Goal: Navigation & Orientation: Find specific page/section

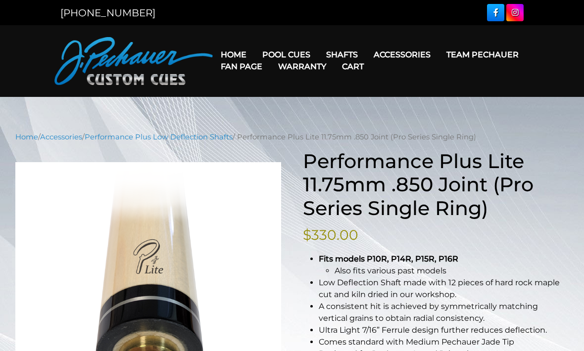
click at [270, 58] on link "Fan Page" at bounding box center [241, 66] width 57 height 25
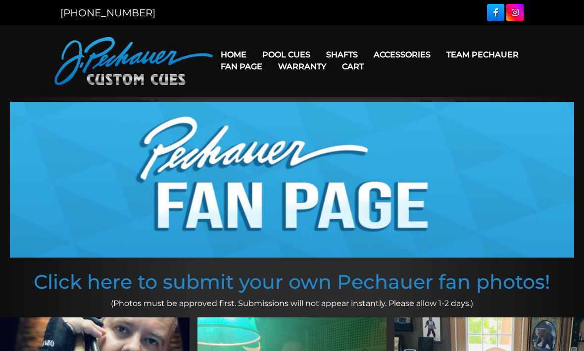
click at [438, 54] on link "Team Pechauer" at bounding box center [482, 54] width 88 height 25
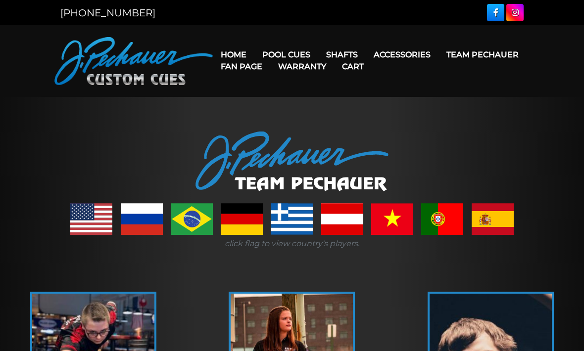
click at [334, 54] on link "Warranty" at bounding box center [302, 66] width 64 height 25
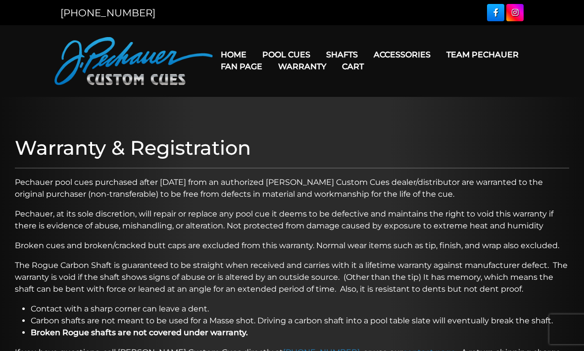
click at [285, 90] on link "JP Series (T) – NEW" at bounding box center [316, 83] width 122 height 14
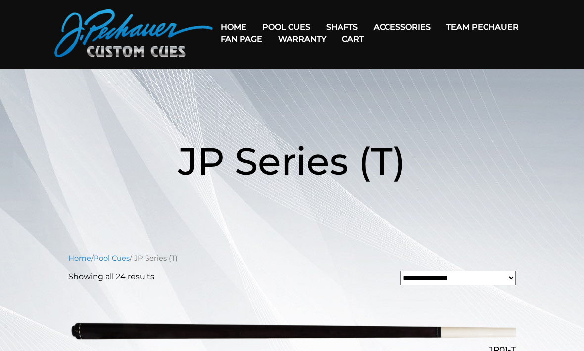
scroll to position [29, 0]
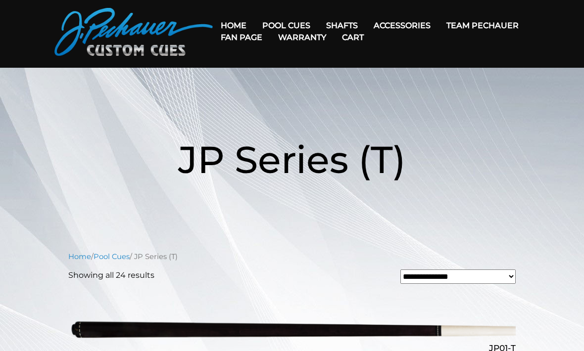
click at [115, 255] on link "Pool Cues" at bounding box center [111, 256] width 36 height 9
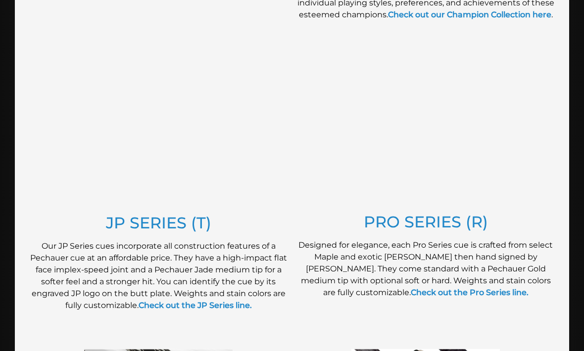
scroll to position [481, 0]
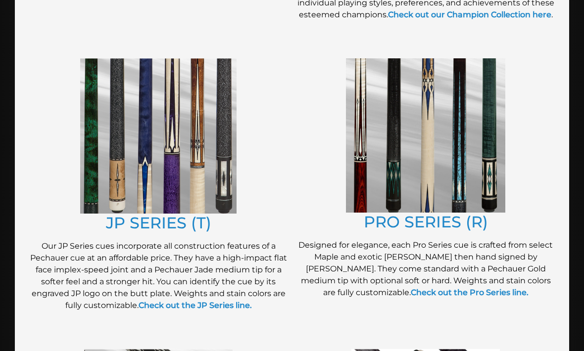
click at [388, 220] on link "PRO SERIES (R)" at bounding box center [425, 222] width 124 height 19
click at [156, 226] on link "JP SERIES (T)" at bounding box center [158, 222] width 105 height 19
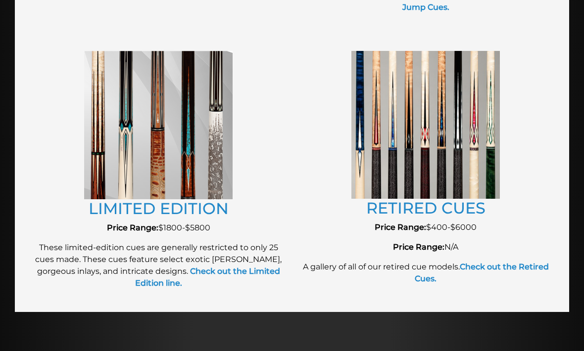
scroll to position [1097, 0]
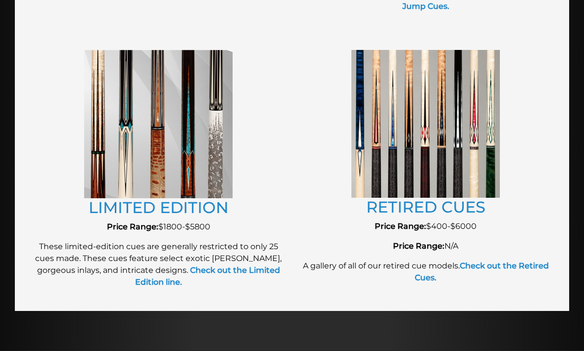
click at [392, 205] on link "RETIRED CUES" at bounding box center [425, 206] width 119 height 19
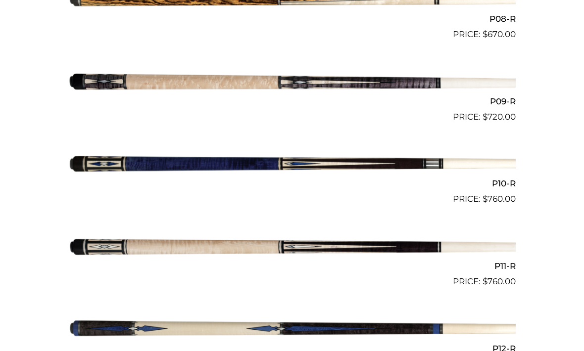
scroll to position [925, 0]
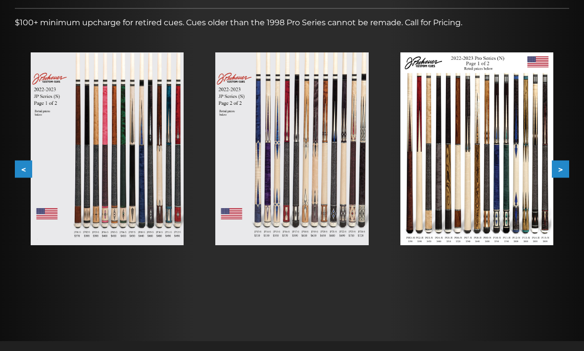
scroll to position [161, 0]
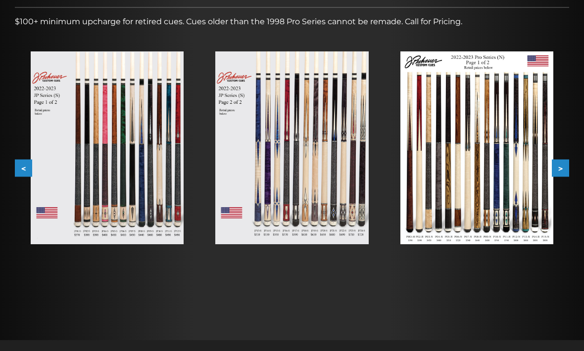
click at [129, 221] on img at bounding box center [107, 147] width 153 height 193
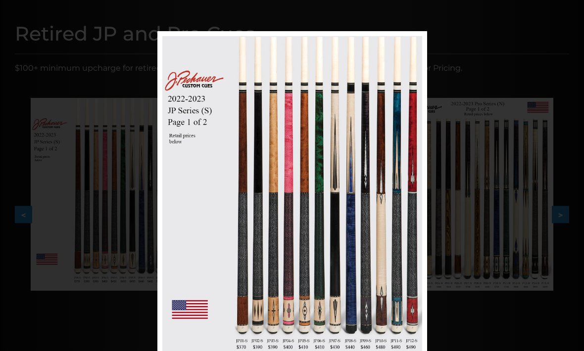
scroll to position [112, 0]
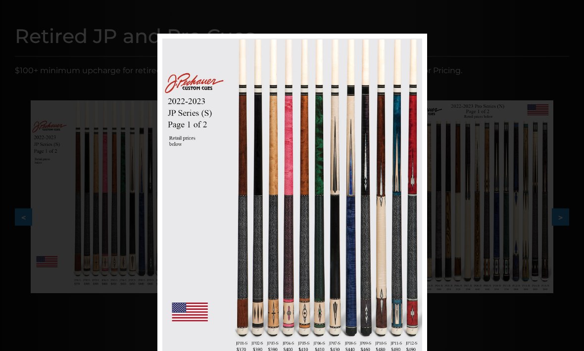
click at [170, 192] on link at bounding box center [217, 202] width 121 height 337
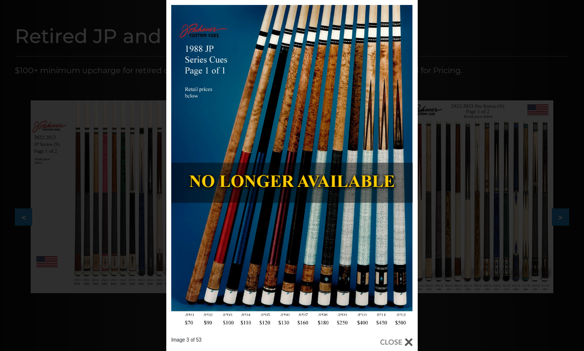
click at [181, 170] on link at bounding box center [222, 168] width 113 height 337
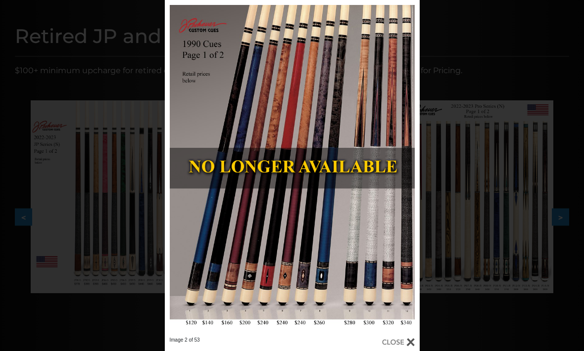
click at [178, 166] on link at bounding box center [222, 168] width 115 height 337
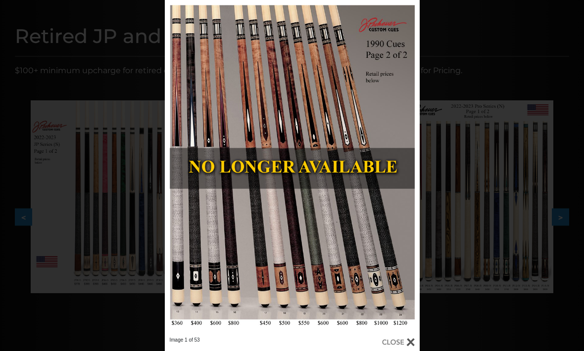
click at [178, 171] on link at bounding box center [222, 168] width 115 height 337
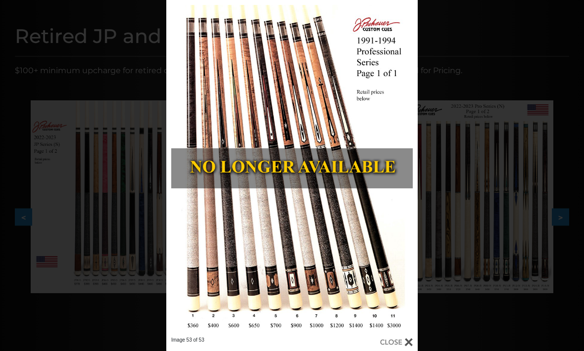
click at [180, 168] on link at bounding box center [222, 168] width 113 height 337
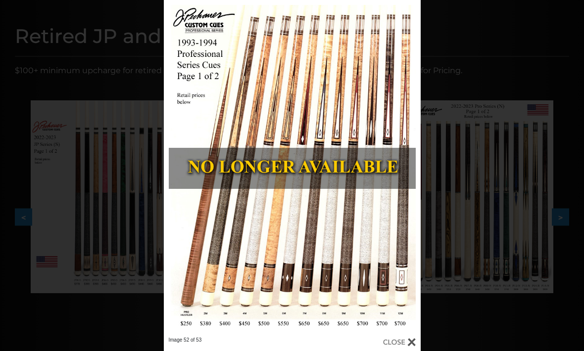
click at [179, 169] on link at bounding box center [222, 168] width 116 height 337
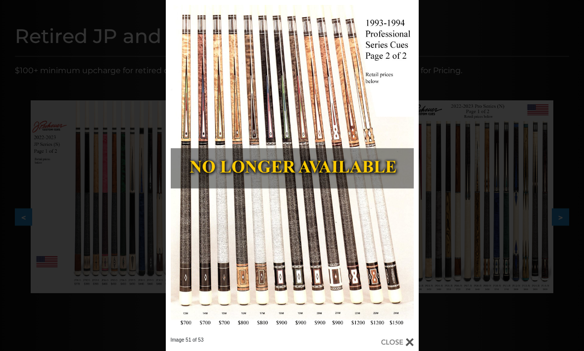
click at [181, 173] on link at bounding box center [223, 168] width 114 height 337
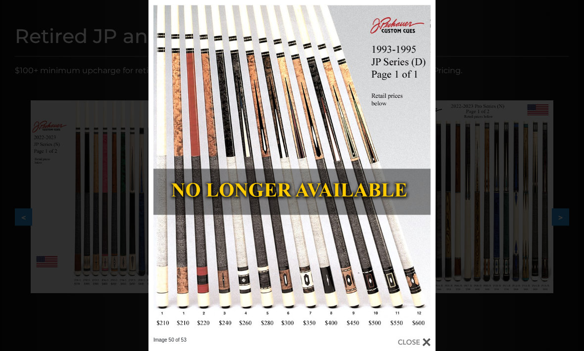
click at [45, 118] on div "Image 50 of 53" at bounding box center [292, 175] width 584 height 351
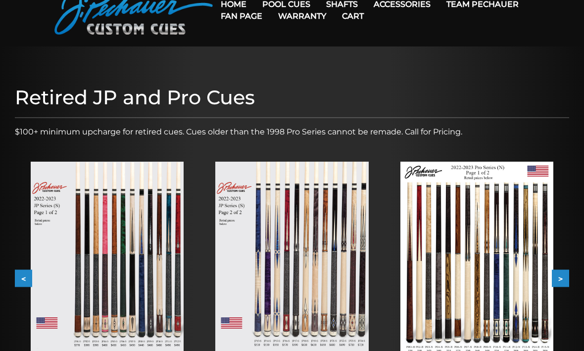
scroll to position [0, 0]
